Goal: Find contact information: Find contact information

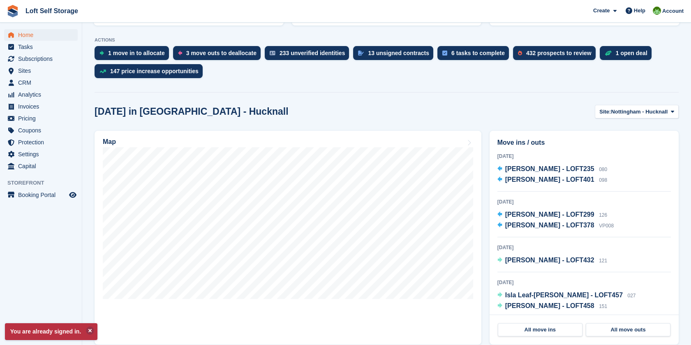
scroll to position [182, 0]
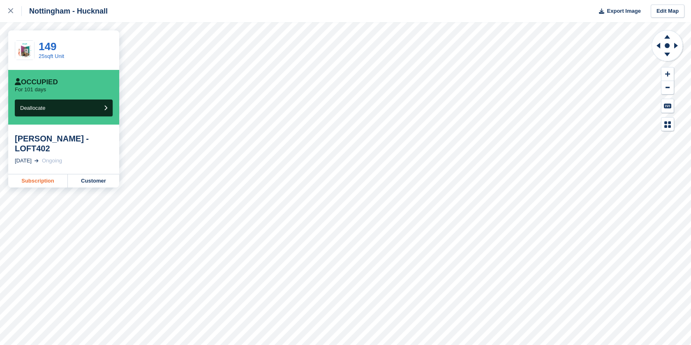
click at [49, 174] on link "Subscription" at bounding box center [38, 180] width 60 height 13
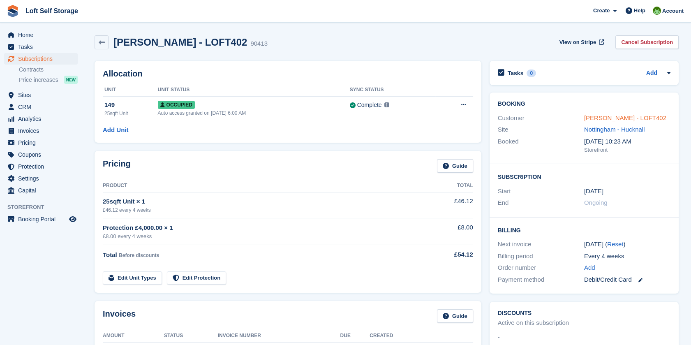
click at [609, 118] on link "[PERSON_NAME] - LOFT402" at bounding box center [625, 117] width 82 height 7
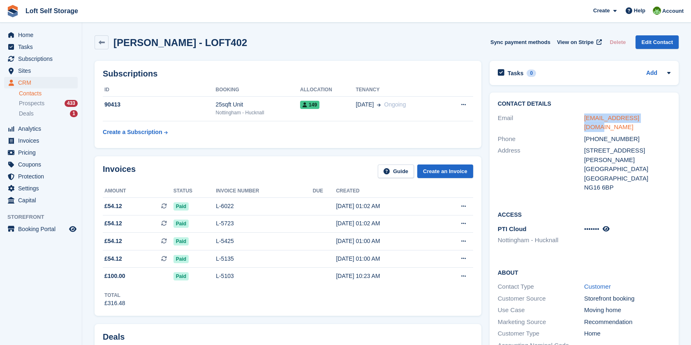
drag, startPoint x: 651, startPoint y: 118, endPoint x: 585, endPoint y: 120, distance: 66.2
click at [585, 120] on div "[EMAIL_ADDRESS][DOMAIN_NAME]" at bounding box center [627, 122] width 86 height 18
drag, startPoint x: 585, startPoint y: 120, endPoint x: 589, endPoint y: 118, distance: 4.7
copy link "kimcox2112@gmail.com"
